Goal: Task Accomplishment & Management: Complete application form

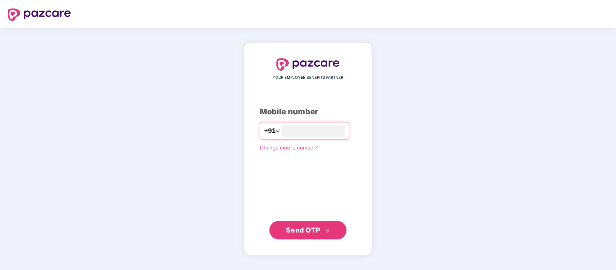
type input "**********"
click at [288, 232] on span "Send OTP" at bounding box center [303, 229] width 34 height 8
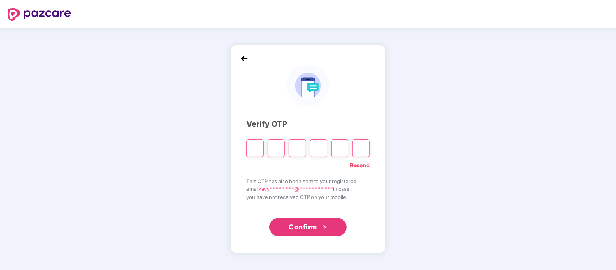
type input "*"
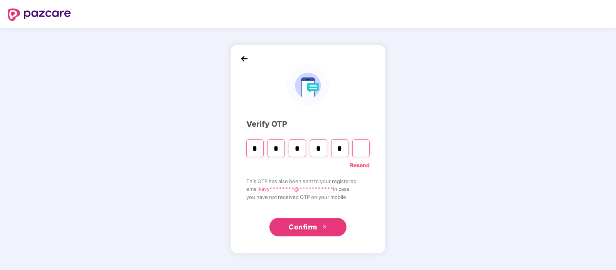
type input "*"
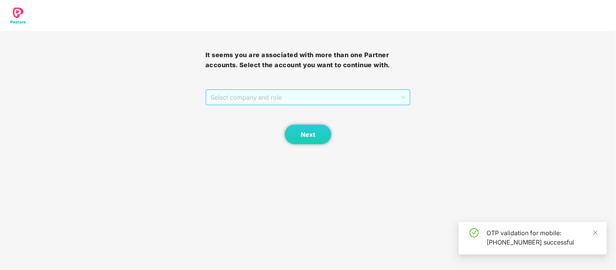
click at [268, 95] on span "Select company and role" at bounding box center [309, 97] width 196 height 15
click at [249, 113] on div "Pazcare - PLACEMENT" at bounding box center [308, 112] width 196 height 8
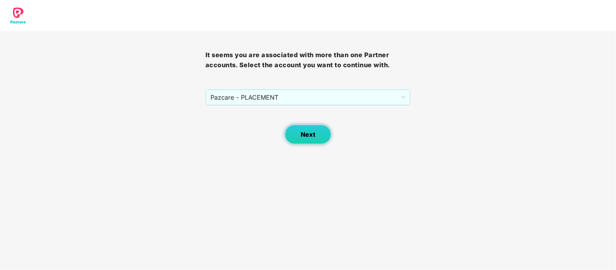
click at [307, 131] on span "Next" at bounding box center [308, 134] width 15 height 7
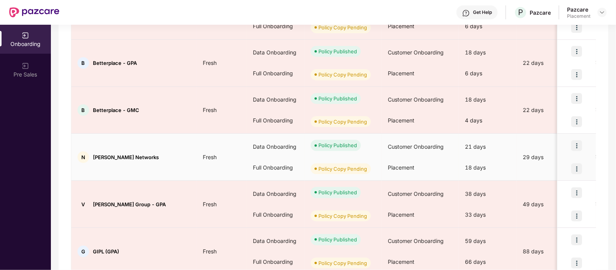
scroll to position [250, 0]
